Goal: Obtain resource: Download file/media

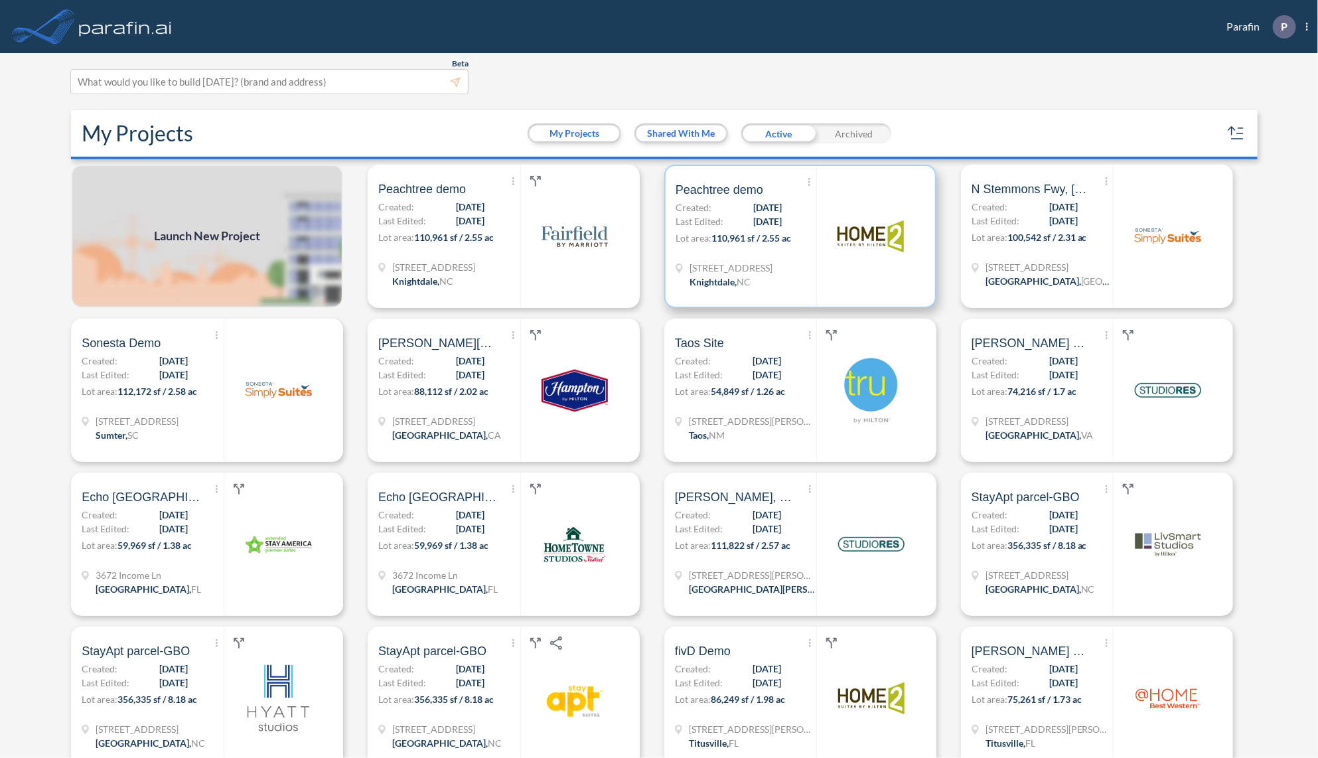
click at [777, 258] on div "Show More Created with sketchtool. Archive Reports Share a copy Peachtree demo …" at bounding box center [746, 236] width 141 height 141
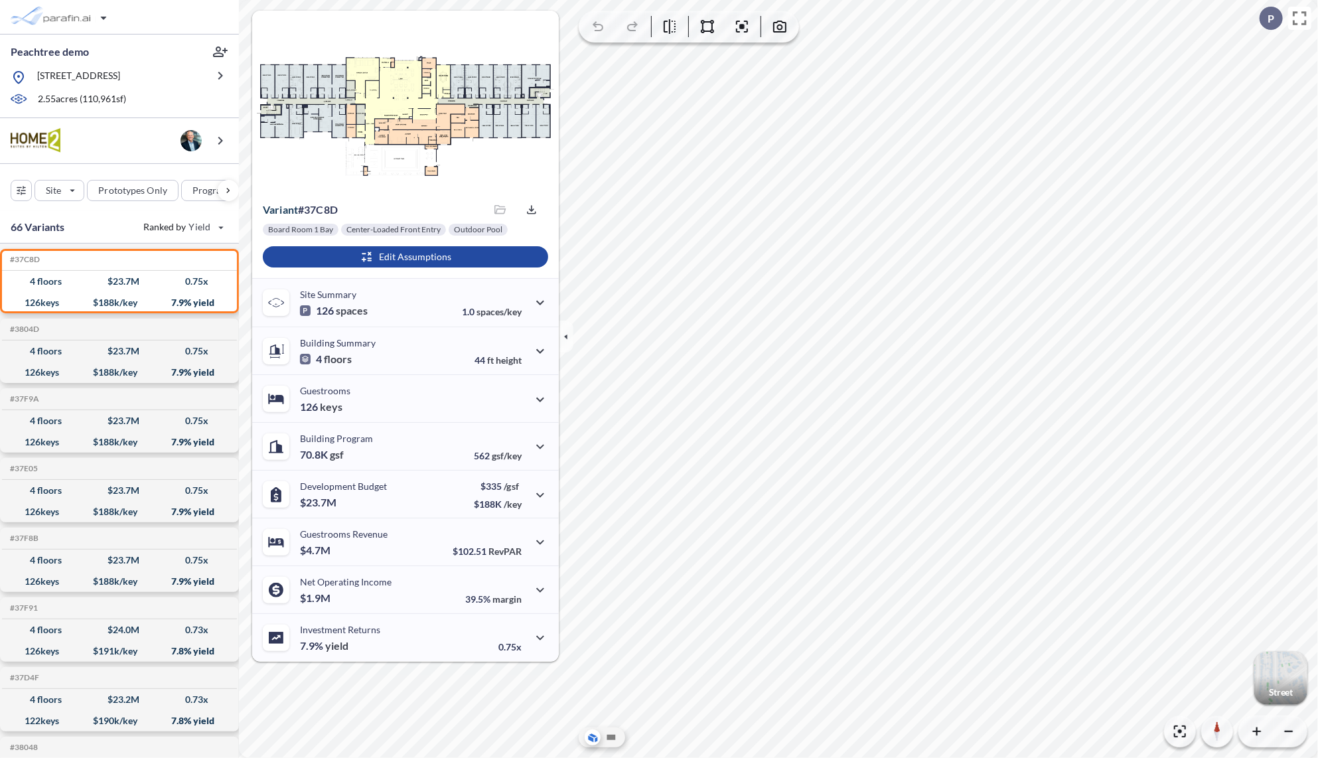
click at [1280, 690] on p "Street" at bounding box center [1281, 692] width 24 height 11
click at [613, 741] on icon at bounding box center [611, 737] width 16 height 16
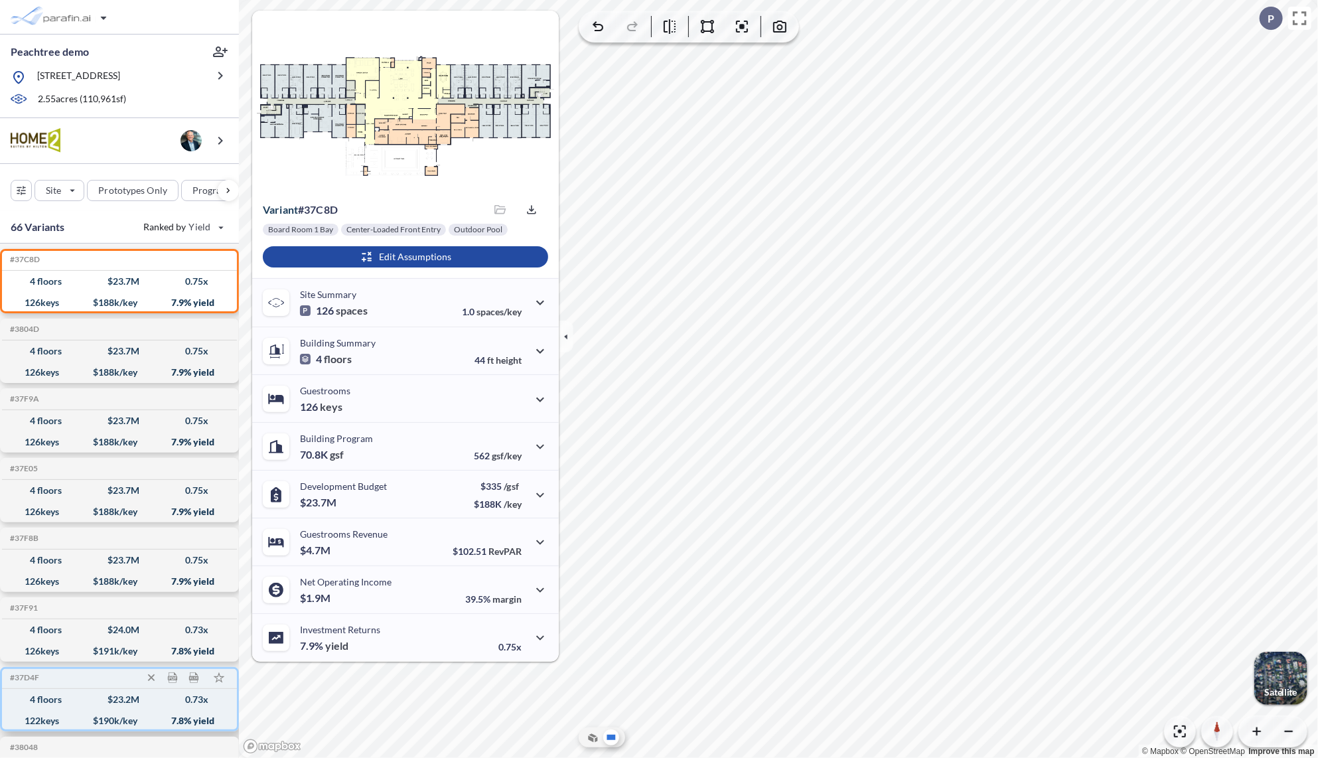
click at [48, 721] on div "122 keys" at bounding box center [42, 721] width 35 height 0
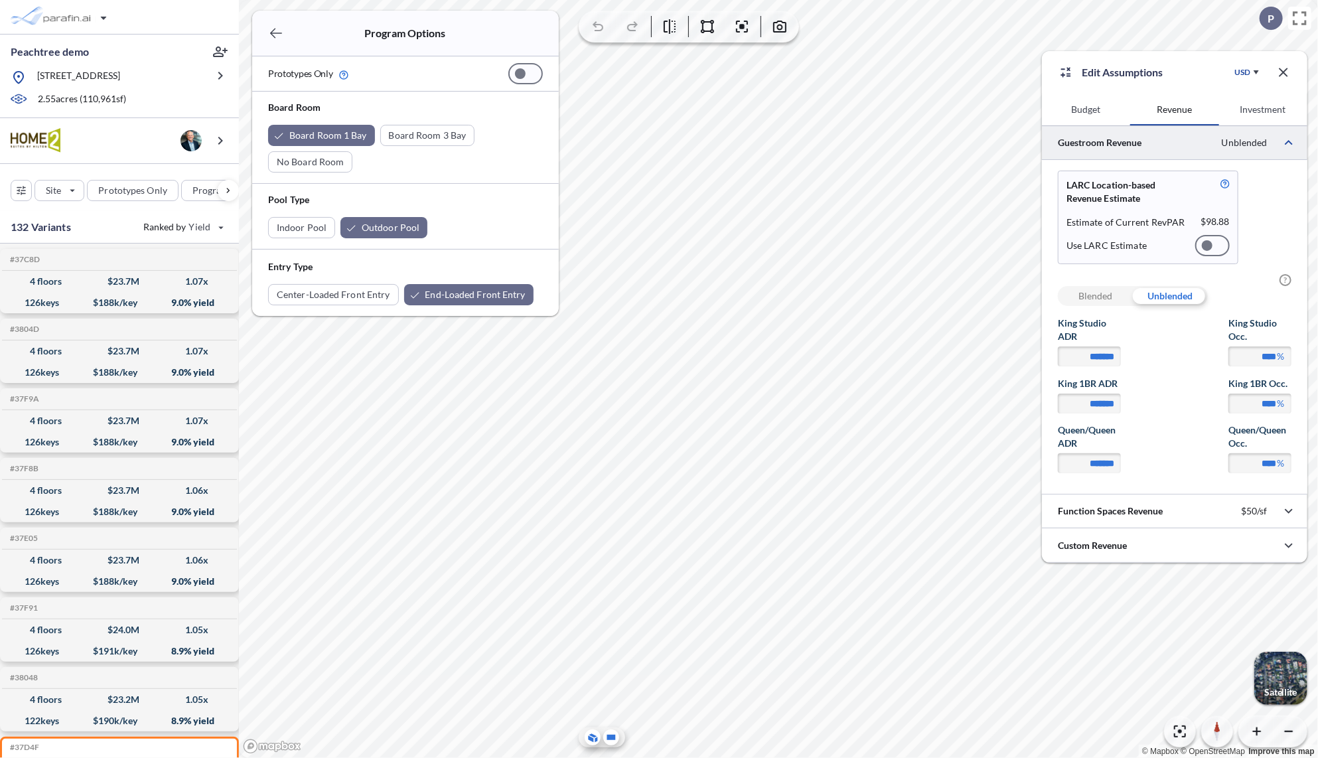
click at [590, 741] on icon at bounding box center [592, 738] width 13 height 14
click at [1288, 74] on icon "button" at bounding box center [1284, 72] width 16 height 16
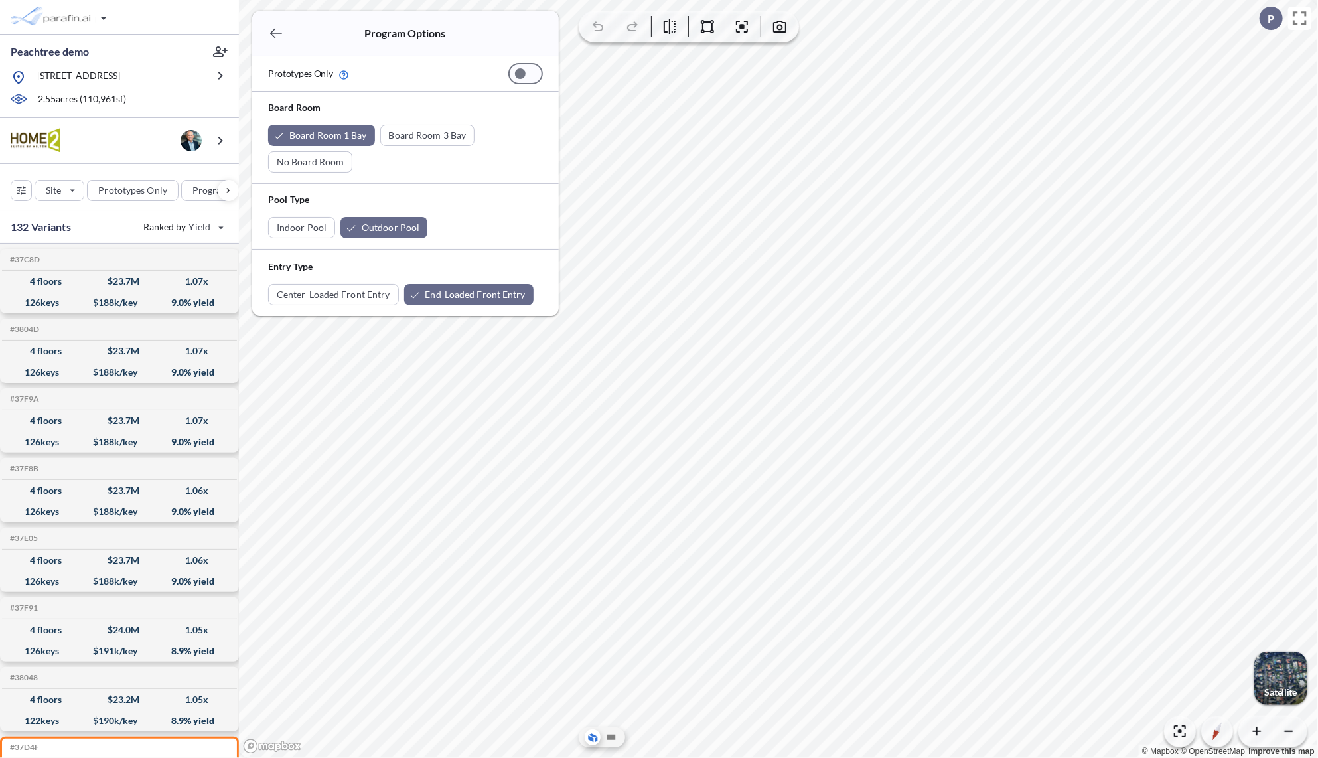
click at [276, 34] on icon "button" at bounding box center [276, 33] width 16 height 16
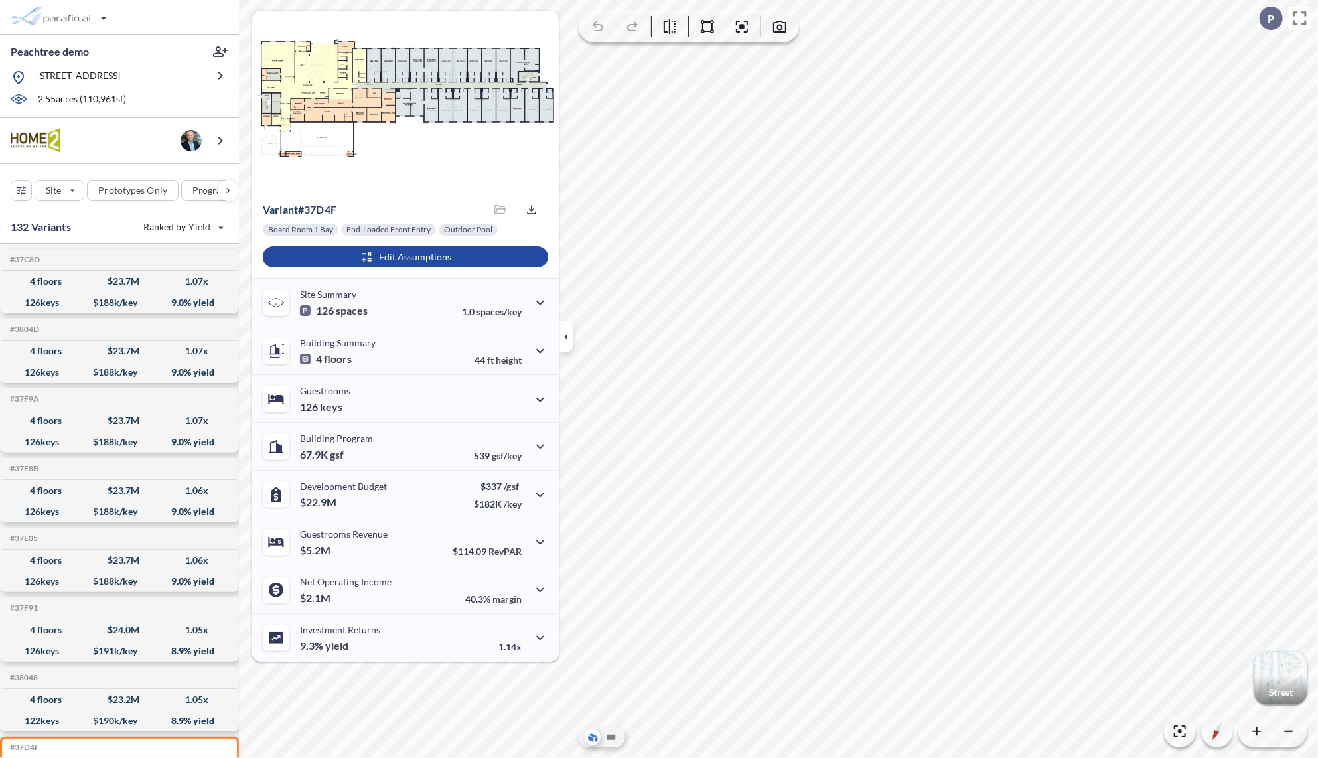
click at [571, 333] on icon "button" at bounding box center [566, 336] width 15 height 15
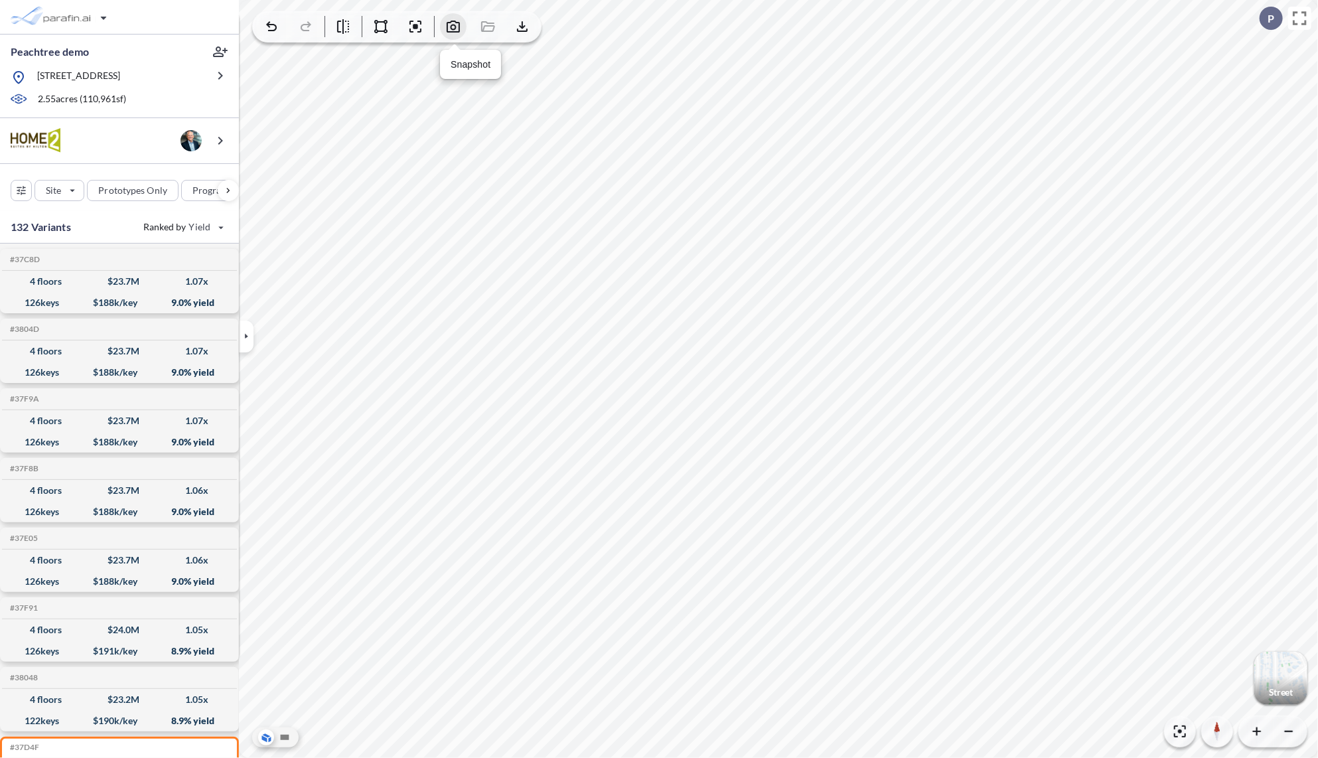
click at [451, 26] on icon "button" at bounding box center [453, 27] width 13 height 12
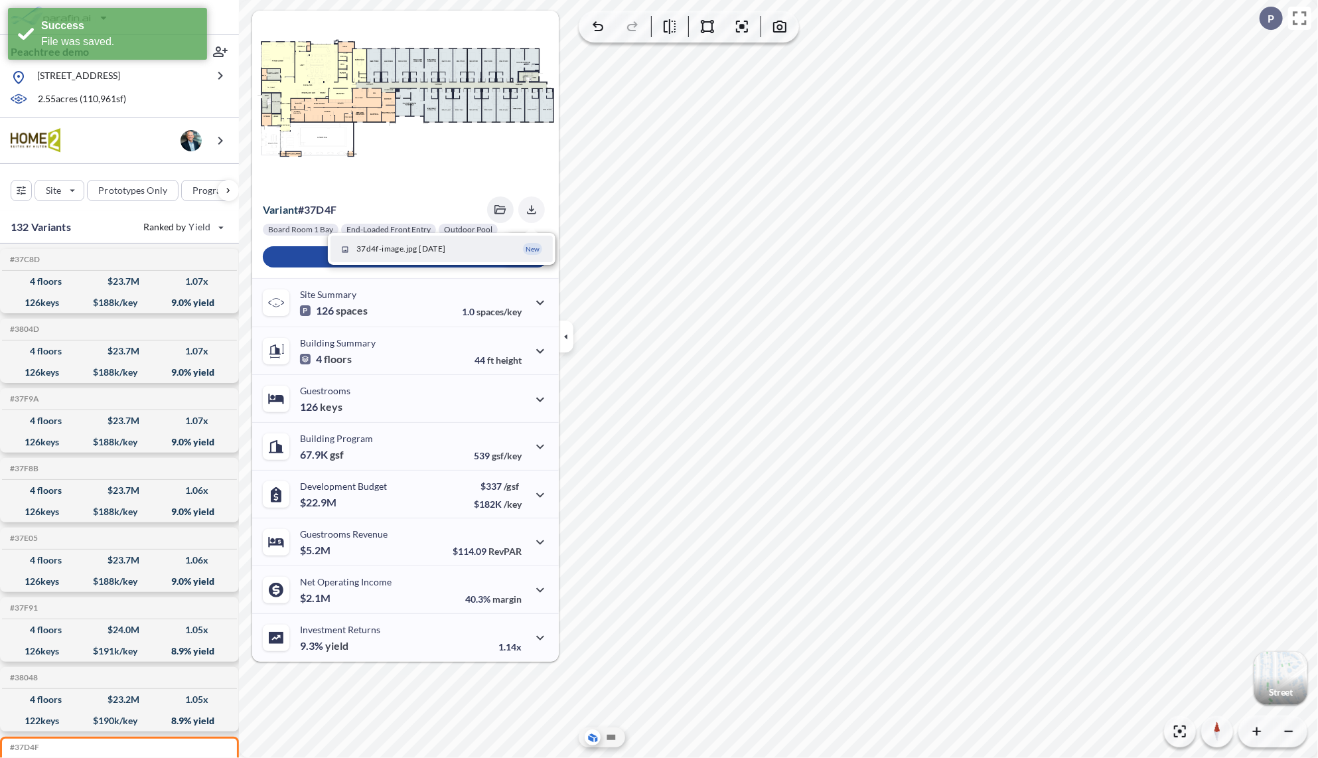
click at [534, 212] on icon "button" at bounding box center [531, 209] width 13 height 13
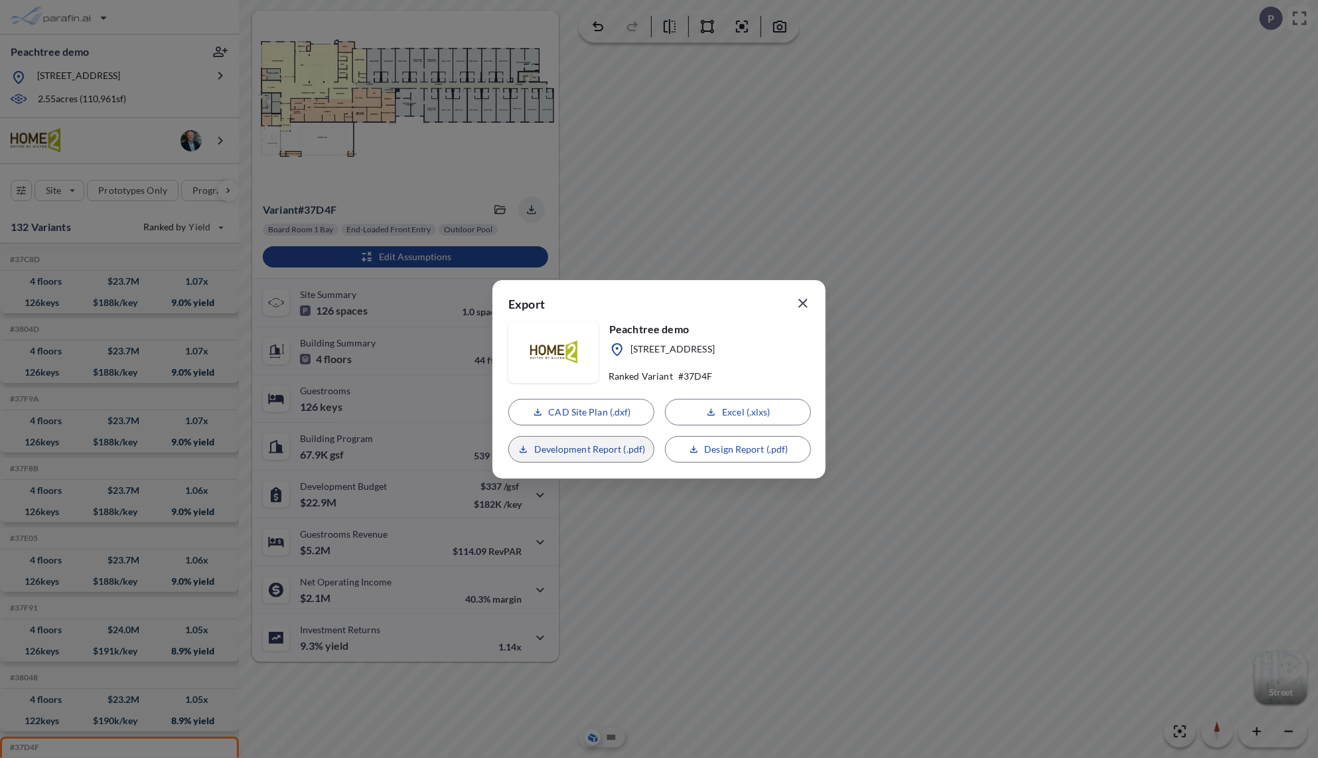
click at [613, 451] on p "Development Report (.pdf)" at bounding box center [590, 449] width 112 height 13
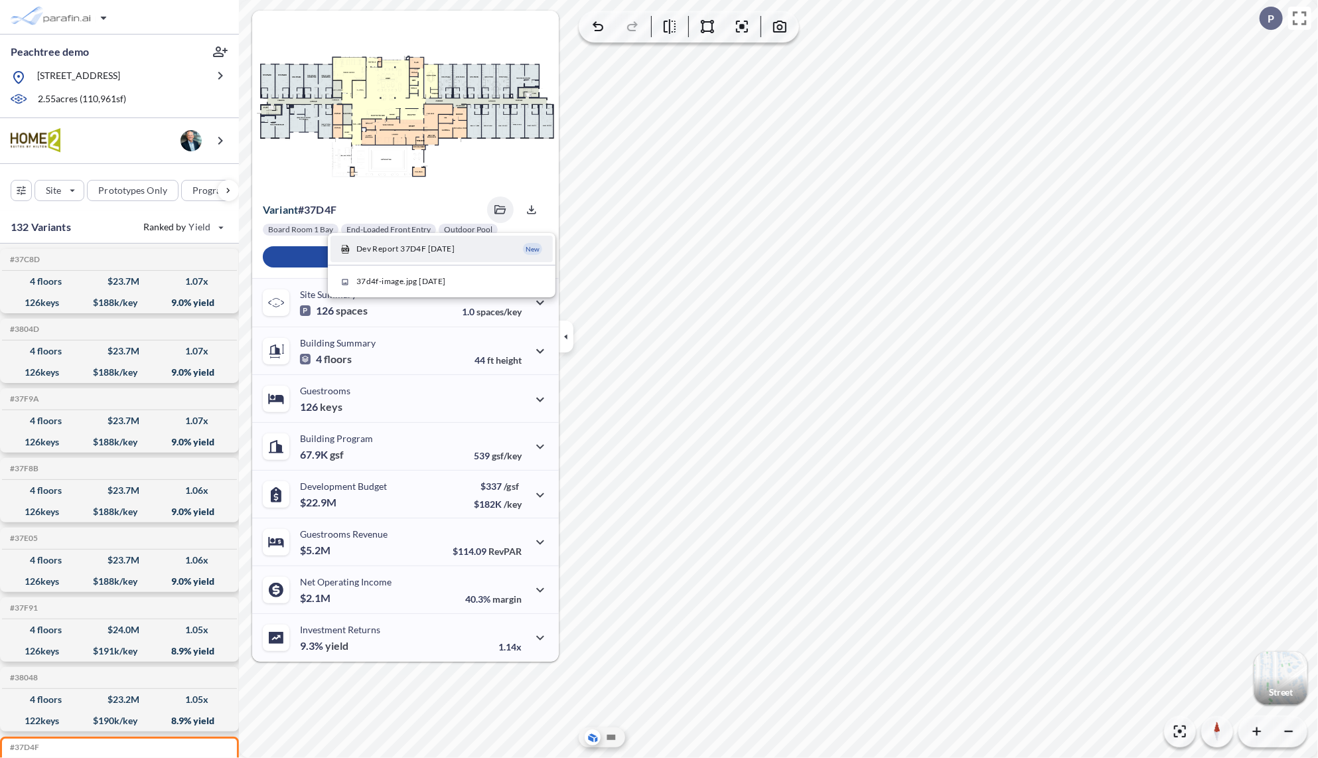
click at [504, 211] on icon "button" at bounding box center [500, 209] width 12 height 9
click at [485, 275] on button "37d4f-image.jpg [DATE]" at bounding box center [442, 281] width 222 height 27
